Goal: Download file/media

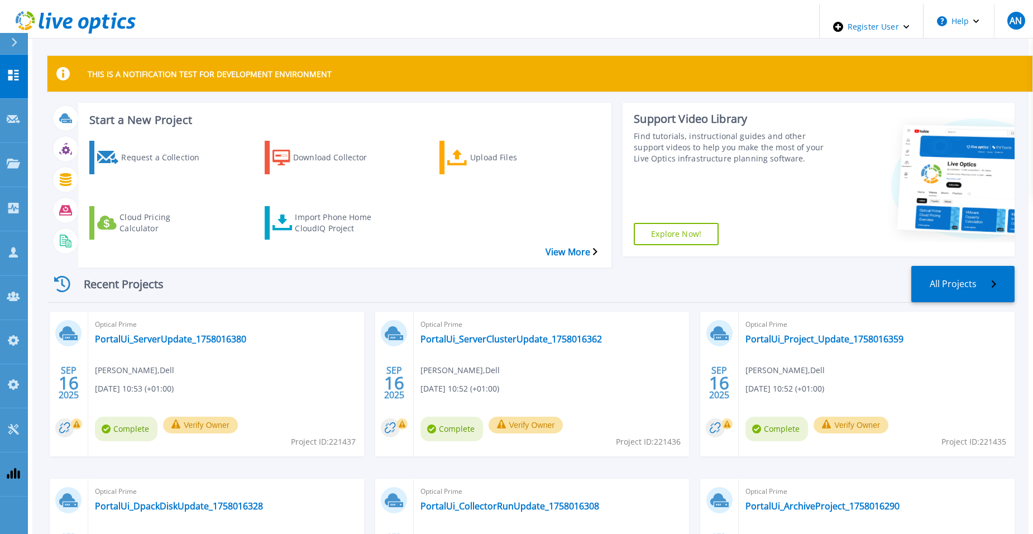
click at [330, 257] on div "Recent Projects All Projects [DATE] Optical Prime PortalUi_ServerUpdate_1758016…" at bounding box center [530, 455] width 967 height 397
click at [9, 335] on icon at bounding box center [13, 340] width 13 height 11
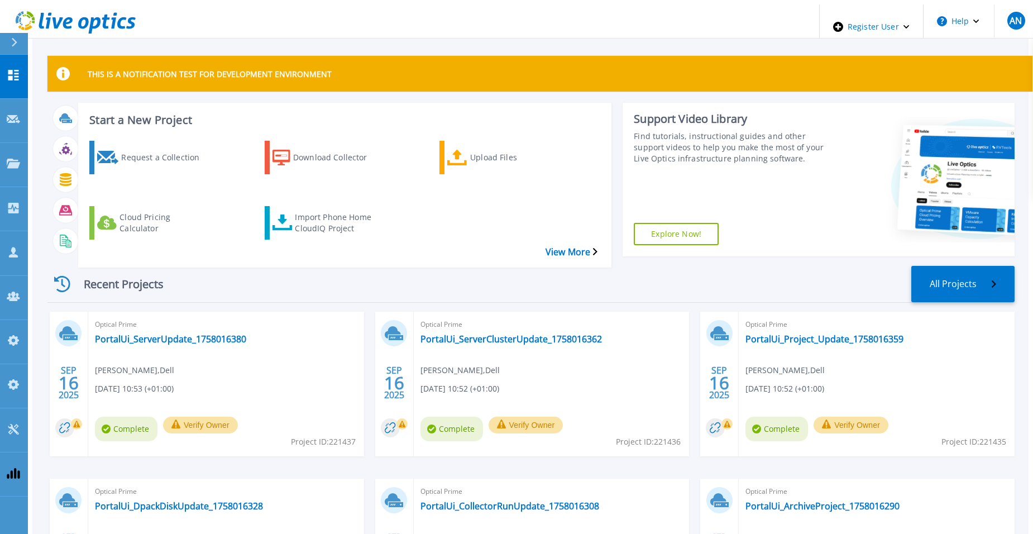
click at [183, 257] on div "Recent Projects All Projects [DATE] Optical Prime PortalUi_ServerUpdate_1758016…" at bounding box center [530, 455] width 967 height 397
click at [273, 151] on icon at bounding box center [281, 158] width 18 height 16
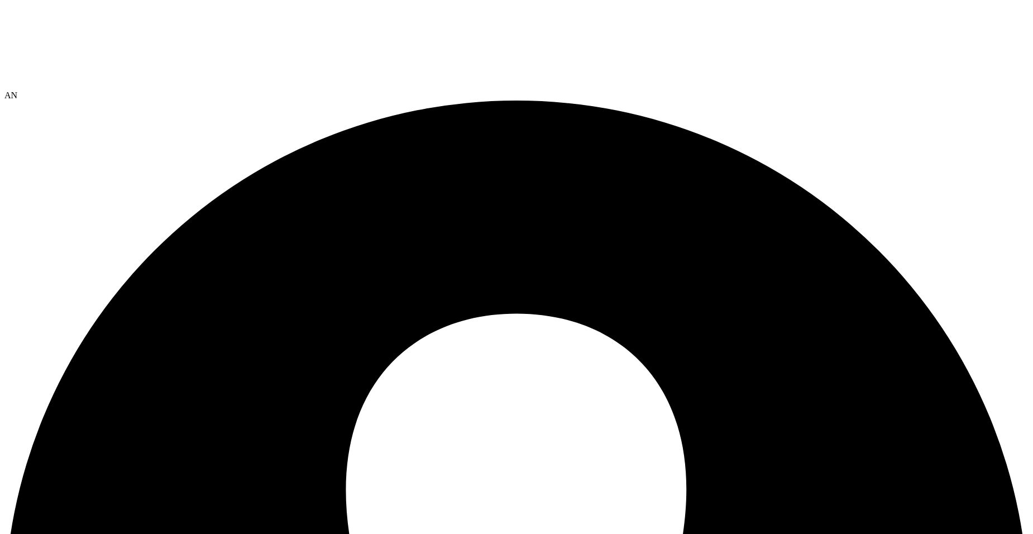
drag, startPoint x: 247, startPoint y: 79, endPoint x: 248, endPoint y: 112, distance: 32.4
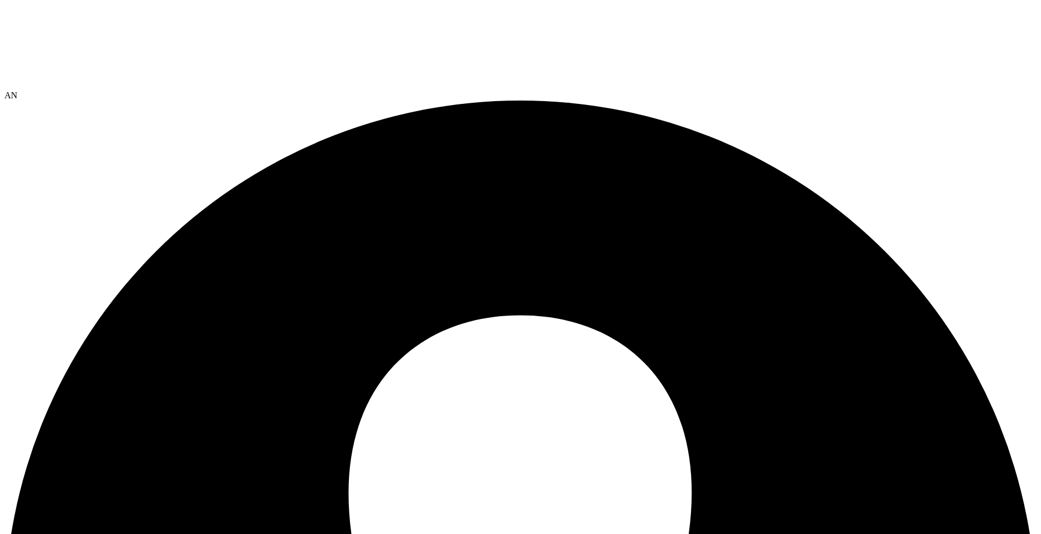
scroll to position [0, 233]
drag, startPoint x: 467, startPoint y: 106, endPoint x: 458, endPoint y: 105, distance: 8.4
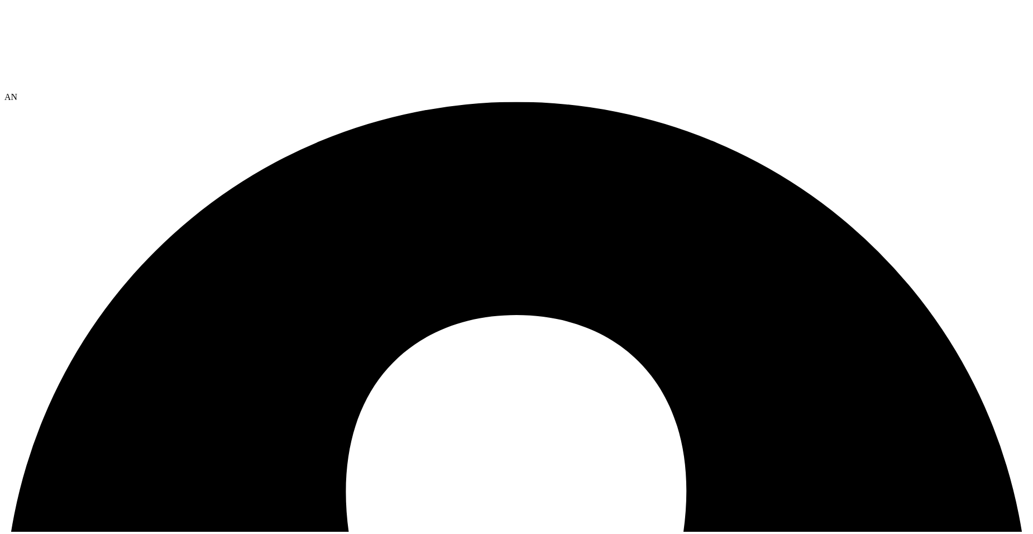
scroll to position [0, 0]
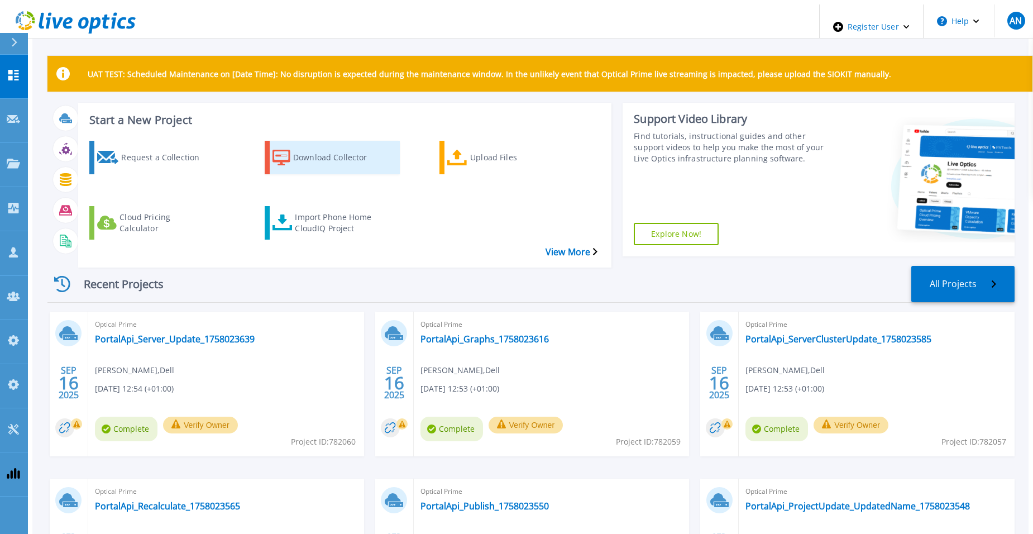
click at [335, 150] on div "Download Collector" at bounding box center [337, 157] width 89 height 28
